Goal: Find contact information: Find contact information

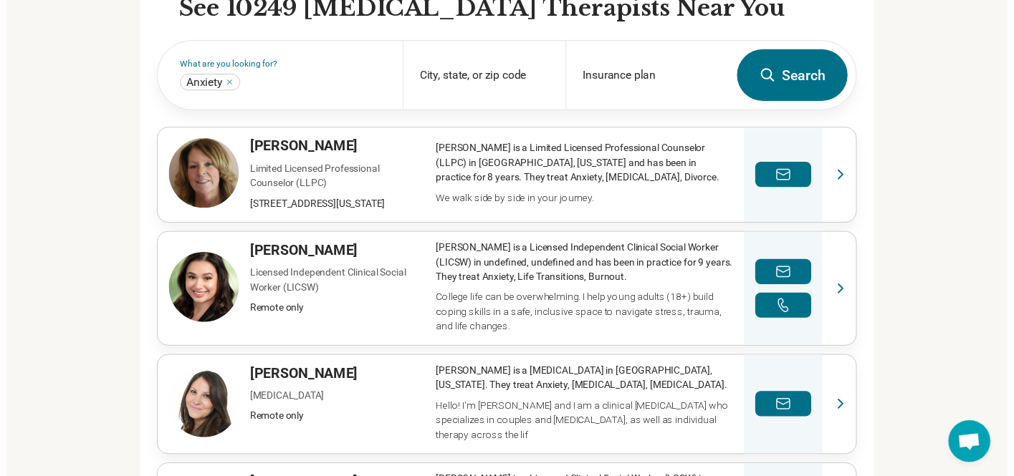
scroll to position [451, 0]
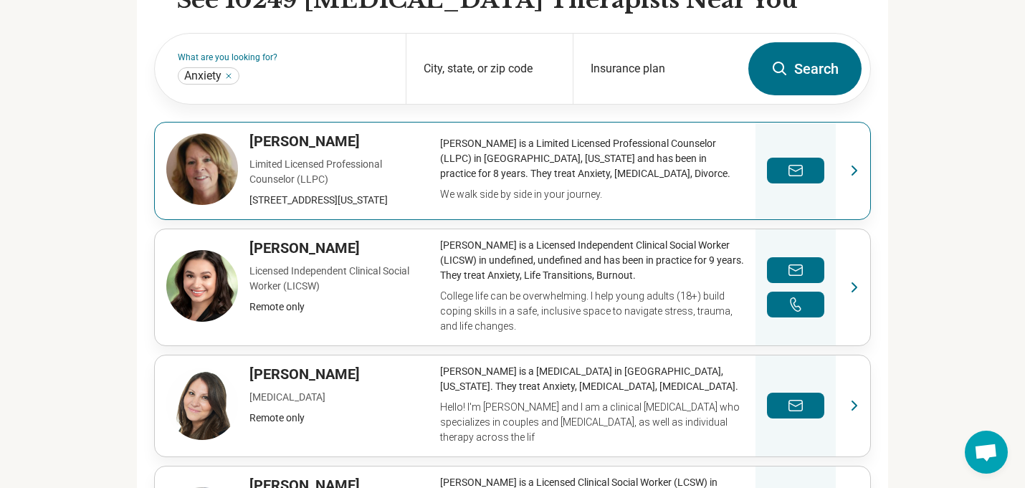
click at [202, 189] on link "View profile" at bounding box center [512, 171] width 715 height 97
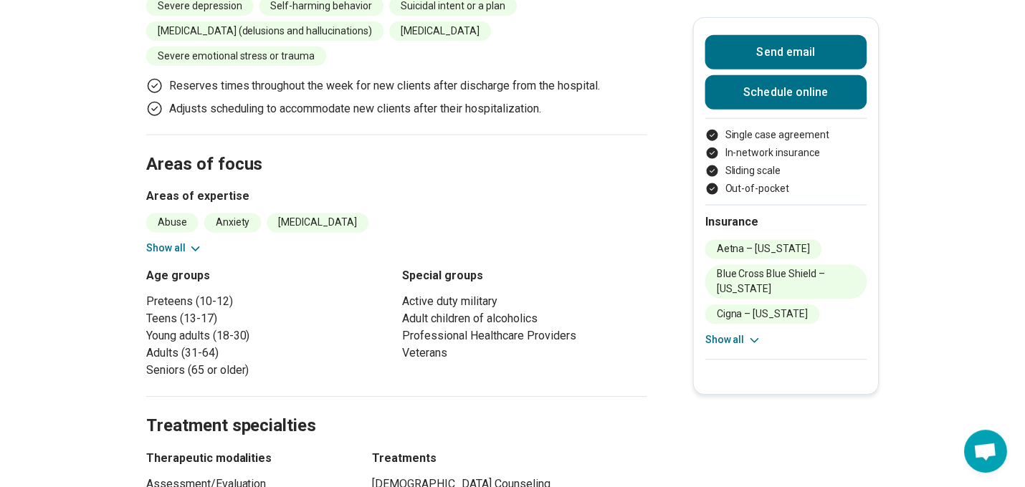
scroll to position [517, 0]
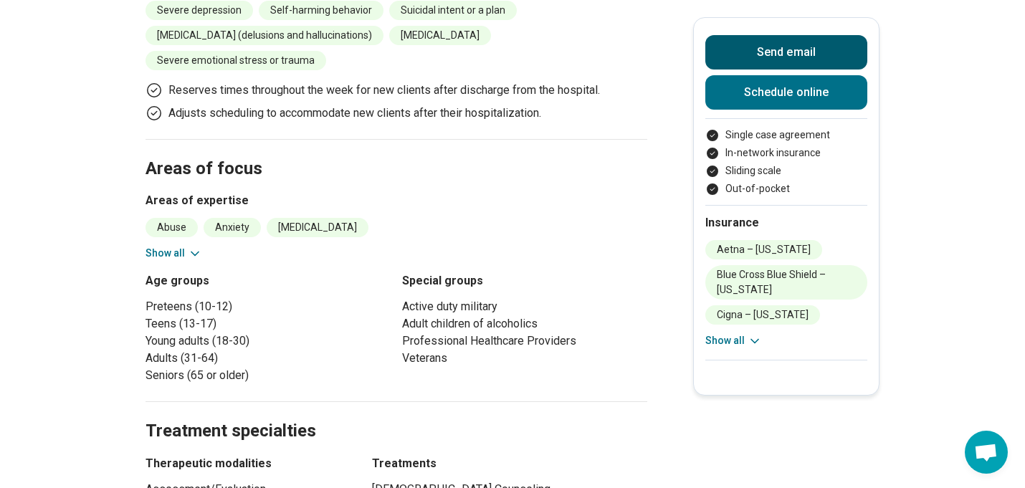
click at [749, 57] on button "Send email" at bounding box center [786, 52] width 162 height 34
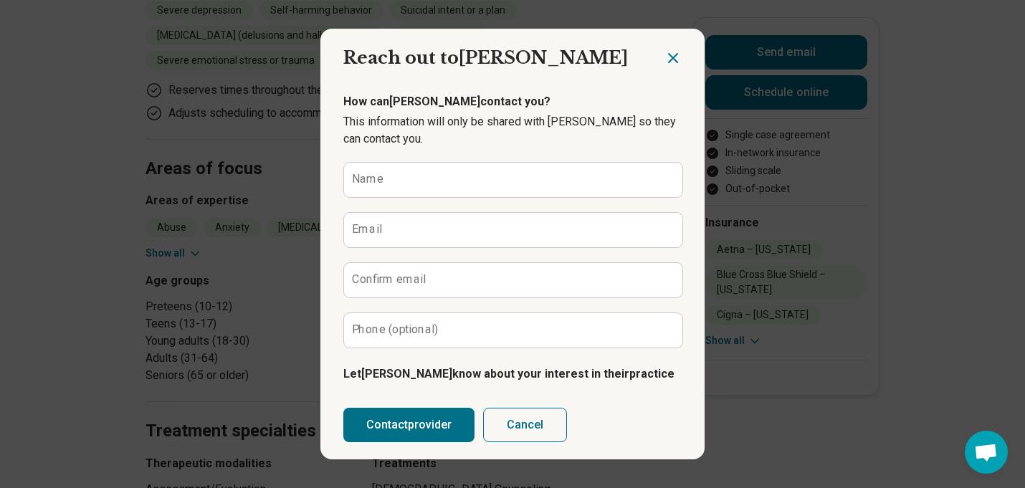
click at [893, 220] on div "Reach out to [PERSON_NAME] email Reach out to [PERSON_NAME] How can [PERSON_NAM…" at bounding box center [512, 244] width 1025 height 488
type textarea "*"
